Goal: Complete application form: Complete application form

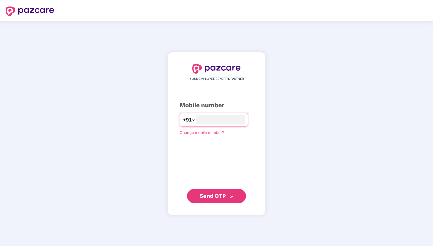
type input "**********"
click at [231, 197] on icon "double-right" at bounding box center [232, 196] width 4 height 4
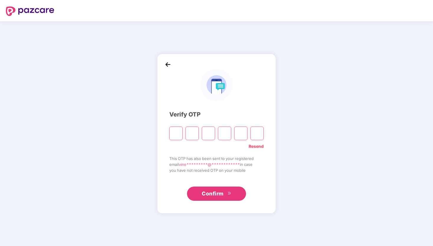
type input "*"
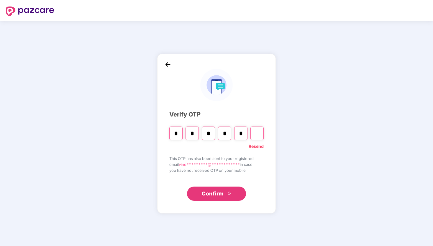
type input "*"
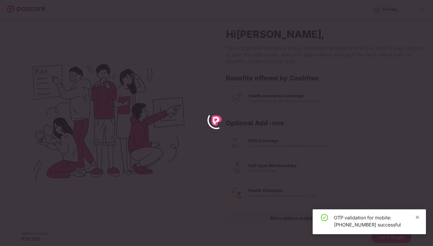
click at [418, 217] on icon "close" at bounding box center [417, 216] width 3 height 3
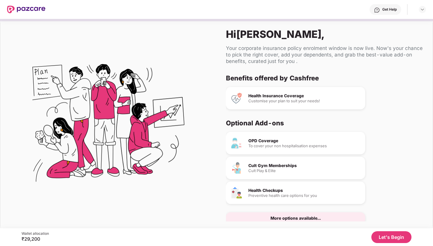
scroll to position [3, 0]
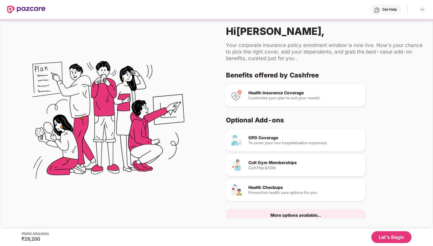
click at [389, 236] on button "Let's Begin" at bounding box center [392, 237] width 40 height 12
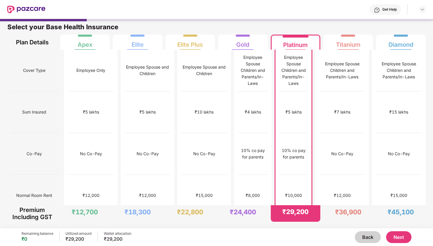
click at [403, 239] on button "Next" at bounding box center [399, 237] width 25 height 12
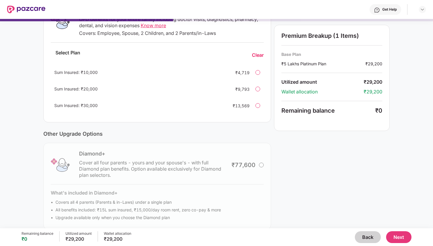
scroll to position [121, 0]
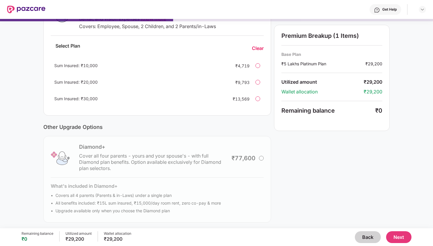
click at [259, 99] on div at bounding box center [258, 98] width 5 height 5
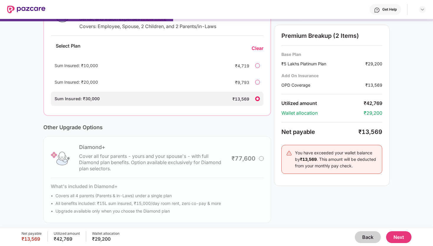
click at [258, 46] on div "Clear" at bounding box center [258, 48] width 12 height 6
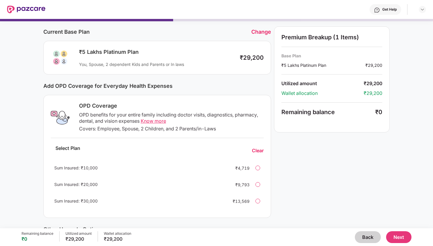
scroll to position [0, 0]
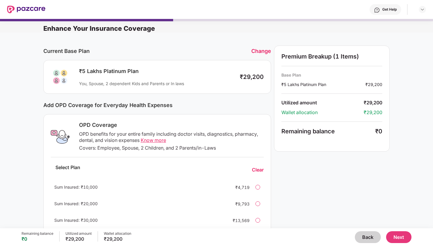
click at [397, 234] on button "Next" at bounding box center [399, 237] width 25 height 12
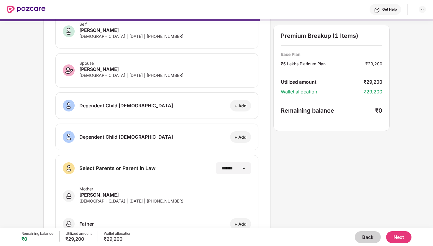
scroll to position [59, 0]
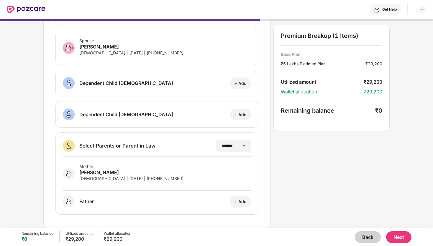
click at [404, 238] on button "Next" at bounding box center [399, 237] width 25 height 12
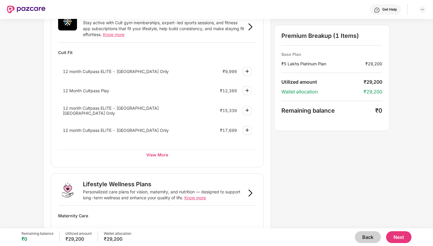
scroll to position [336, 0]
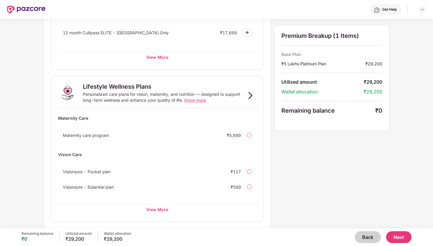
click at [399, 237] on button "Next" at bounding box center [399, 237] width 25 height 12
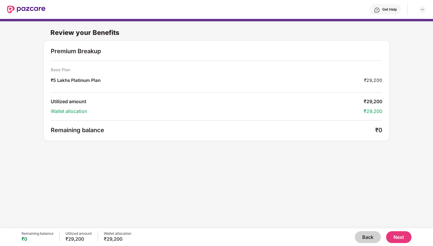
click at [371, 238] on button "Back" at bounding box center [368, 237] width 26 height 12
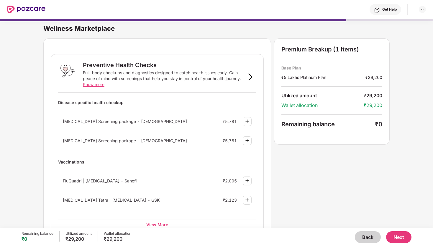
click at [371, 238] on button "Back" at bounding box center [368, 237] width 26 height 12
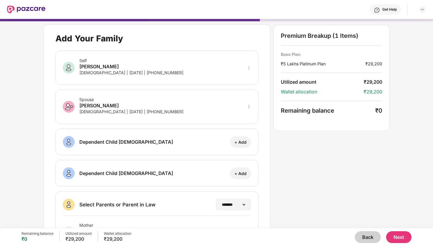
click at [371, 238] on button "Back" at bounding box center [368, 237] width 26 height 12
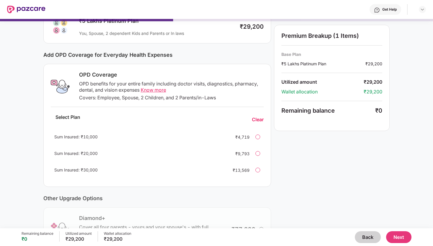
scroll to position [50, 0]
click at [258, 168] on div at bounding box center [258, 169] width 5 height 5
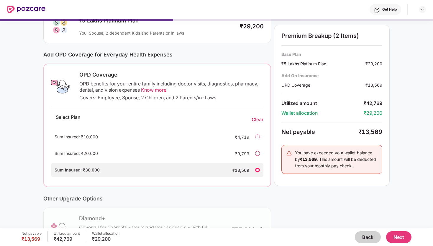
click at [257, 138] on div at bounding box center [257, 136] width 5 height 5
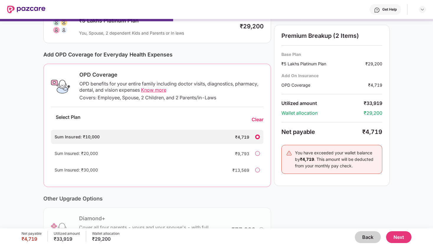
click at [258, 119] on div "Clear" at bounding box center [258, 119] width 12 height 6
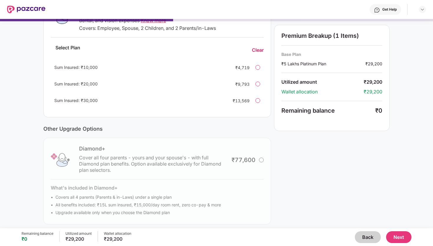
scroll to position [123, 0]
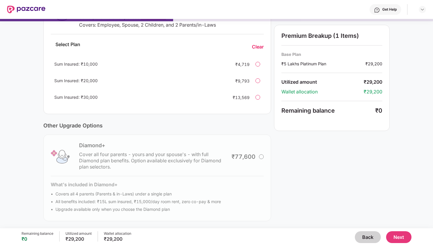
click at [402, 237] on button "Next" at bounding box center [399, 237] width 25 height 12
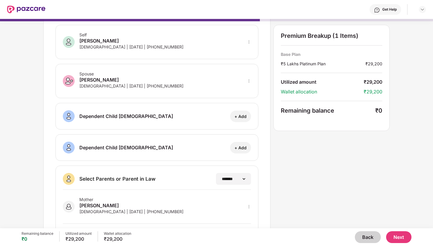
scroll to position [59, 0]
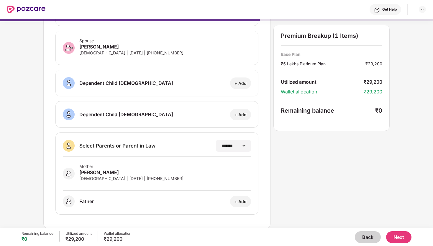
click at [404, 239] on button "Next" at bounding box center [399, 237] width 25 height 12
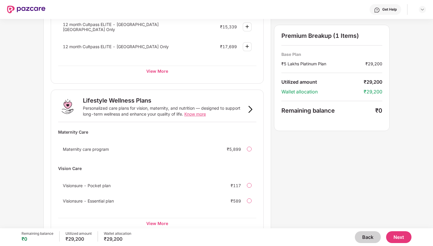
scroll to position [336, 0]
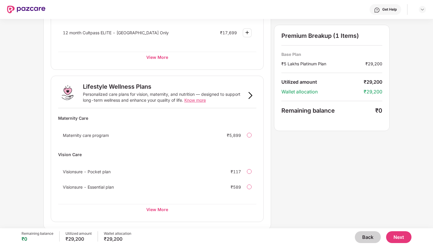
click at [399, 235] on button "Next" at bounding box center [399, 237] width 25 height 12
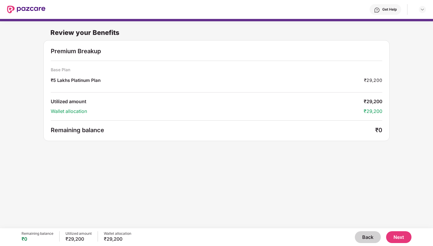
click at [399, 237] on button "Next" at bounding box center [399, 237] width 25 height 12
